Goal: Navigation & Orientation: Find specific page/section

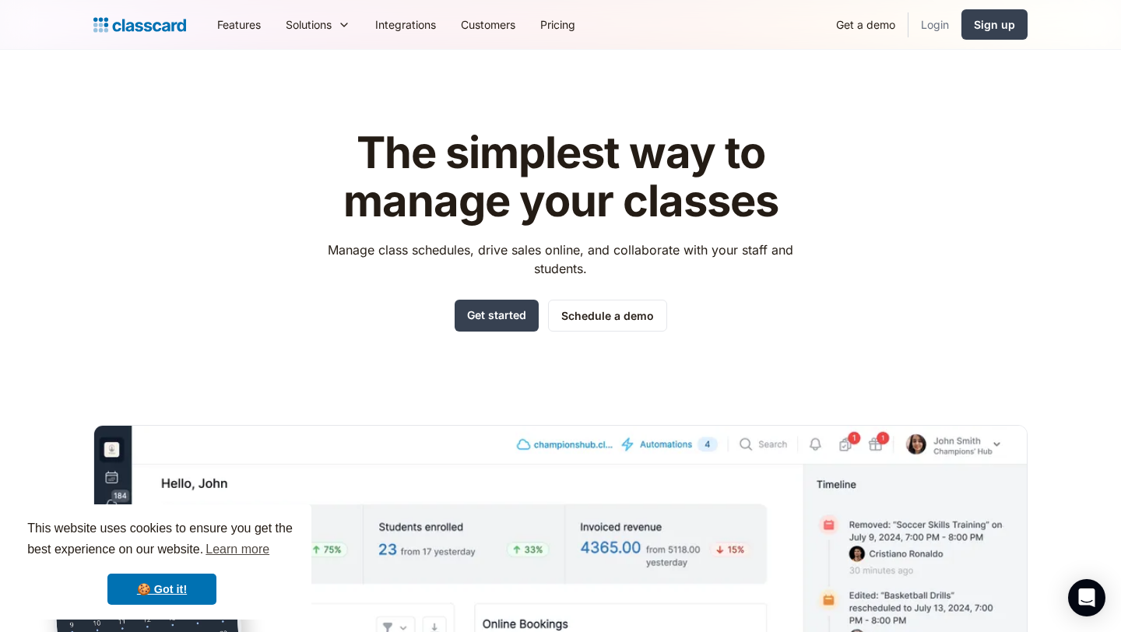
click at [931, 25] on link "Login" at bounding box center [935, 24] width 53 height 35
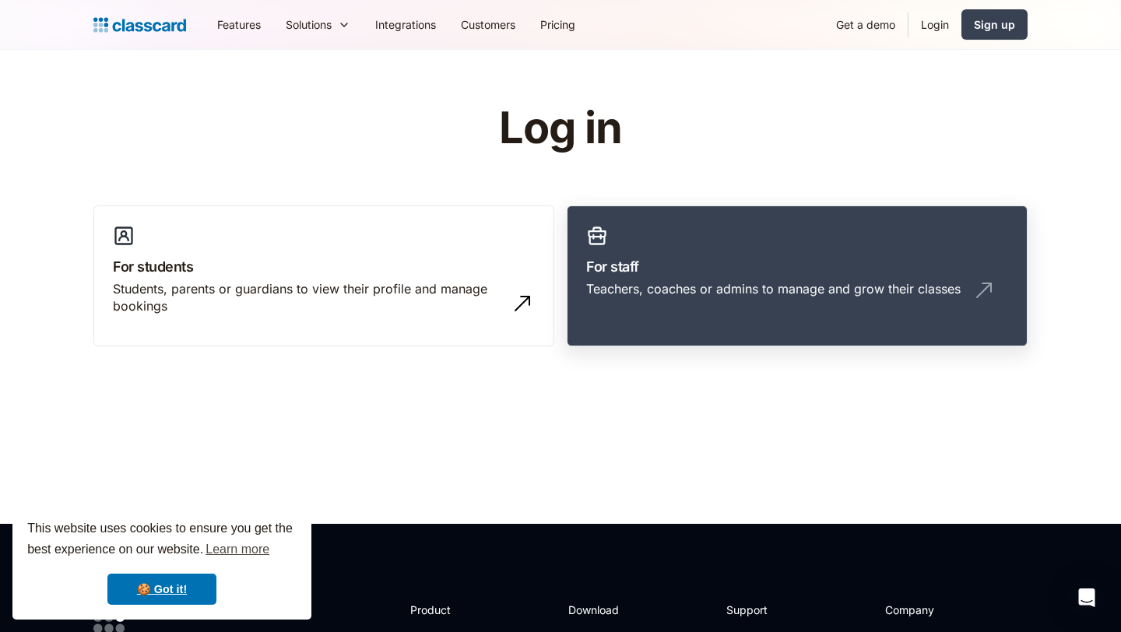
click at [715, 265] on h3 "For staff" at bounding box center [797, 266] width 422 height 21
